Goal: Check status: Check status

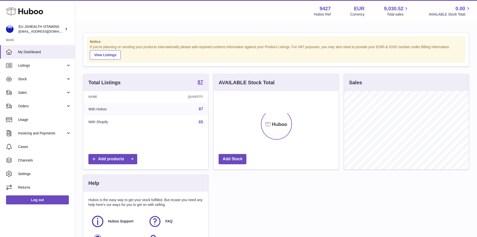
scroll to position [78, 125]
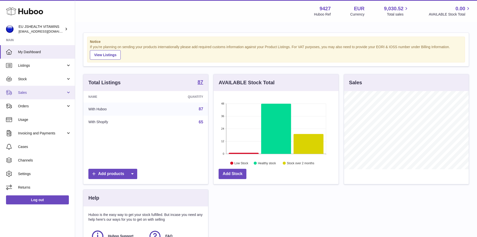
click at [56, 90] on span "Sales" at bounding box center [42, 92] width 48 height 5
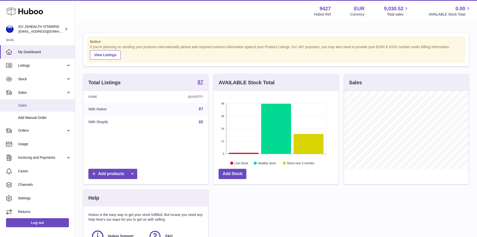
click at [62, 106] on span "Sales" at bounding box center [44, 105] width 53 height 5
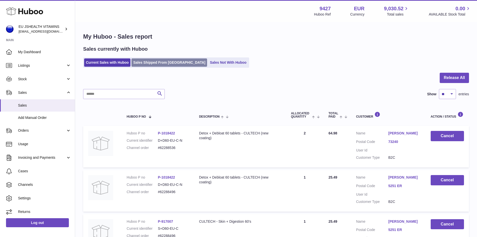
click at [147, 61] on link "Sales Shipped From [GEOGRAPHIC_DATA]" at bounding box center [169, 62] width 76 height 8
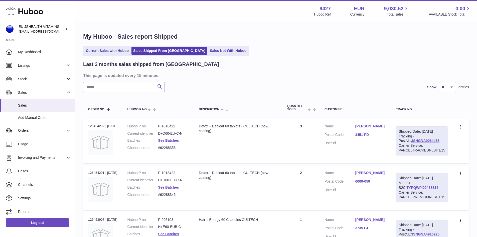
click at [123, 84] on input "text" at bounding box center [124, 87] width 82 height 10
paste input "*********"
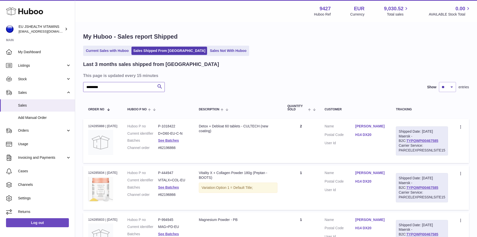
type input "*********"
click at [94, 124] on div "Order no 124285888 | [DATE]" at bounding box center [102, 126] width 29 height 5
copy div "124285888"
click at [365, 124] on link "[PERSON_NAME]" at bounding box center [370, 126] width 31 height 5
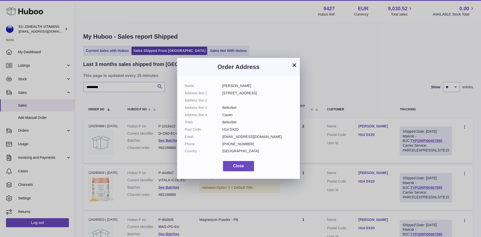
drag, startPoint x: 245, startPoint y: 84, endPoint x: 216, endPoint y: 85, distance: 29.3
click at [216, 85] on dl "Name [PERSON_NAME] Address line 1 1 Erne Court Address line 2 Address line 3 Be…" at bounding box center [238, 119] width 108 height 72
copy dl "[PERSON_NAME]"
click at [295, 63] on button "×" at bounding box center [294, 65] width 6 height 6
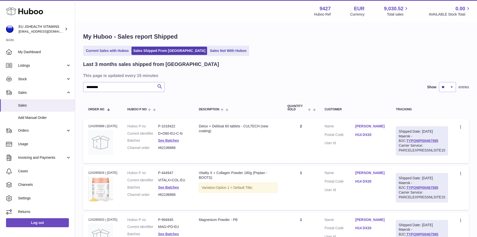
click at [348, 36] on h1 "My Huboo - Sales report Shipped" at bounding box center [276, 37] width 386 height 8
click at [402, 48] on div "Current Sales with Huboo Sales Shipped From [GEOGRAPHIC_DATA] Sales Not With Hu…" at bounding box center [276, 51] width 386 height 10
drag, startPoint x: 326, startPoint y: 52, endPoint x: 311, endPoint y: 52, distance: 15.3
click at [326, 52] on div "Current Sales with Huboo Sales Shipped From [GEOGRAPHIC_DATA] Sales Not With Hu…" at bounding box center [276, 51] width 386 height 10
